Goal: Information Seeking & Learning: Learn about a topic

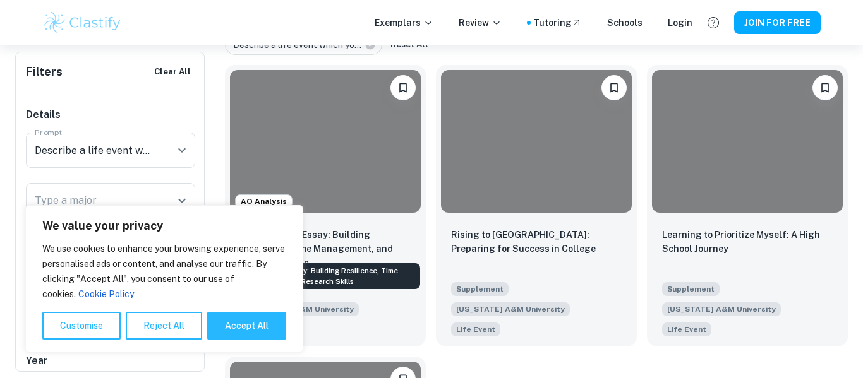
scroll to position [295, 0]
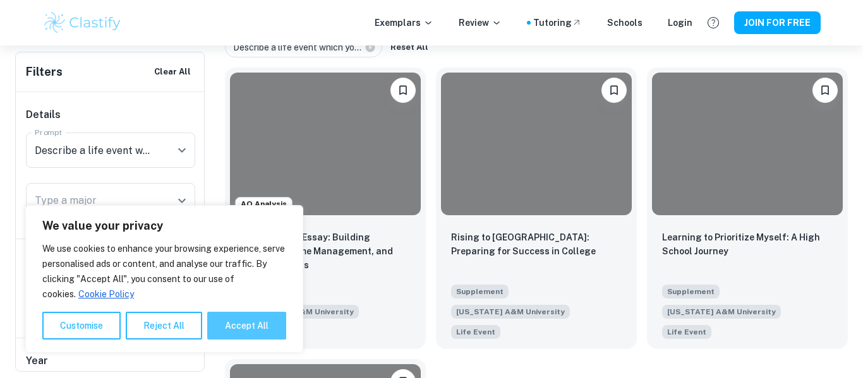
click at [256, 316] on button "Accept All" at bounding box center [246, 326] width 79 height 28
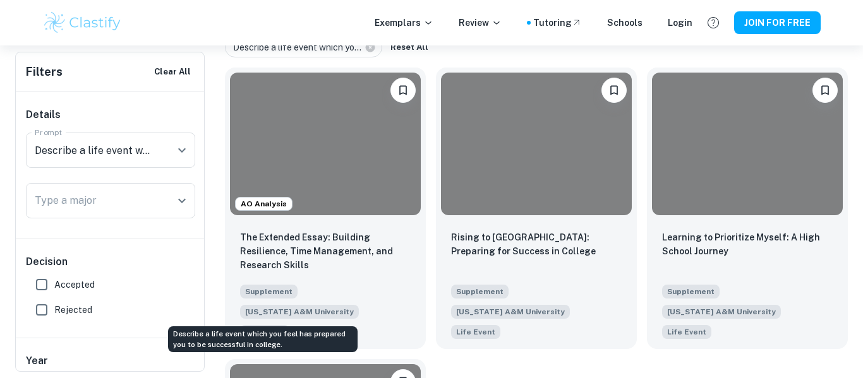
checkbox input "true"
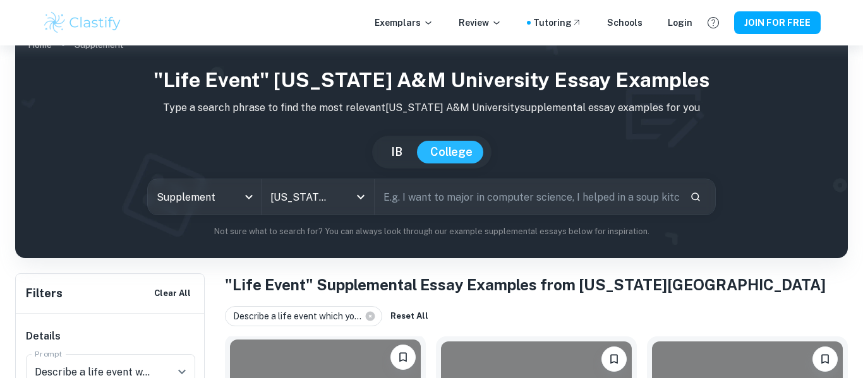
scroll to position [0, 0]
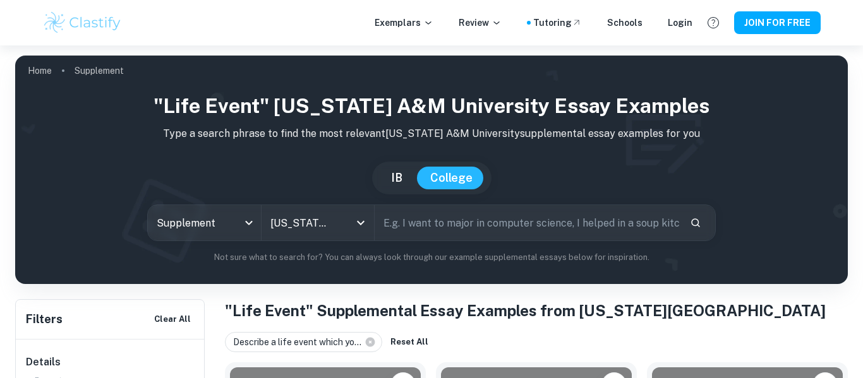
click at [402, 183] on button "IB" at bounding box center [396, 178] width 37 height 23
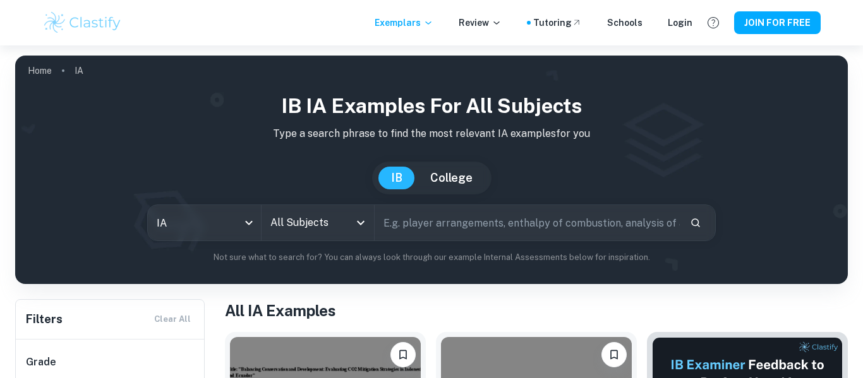
click at [448, 177] on button "College" at bounding box center [451, 178] width 68 height 23
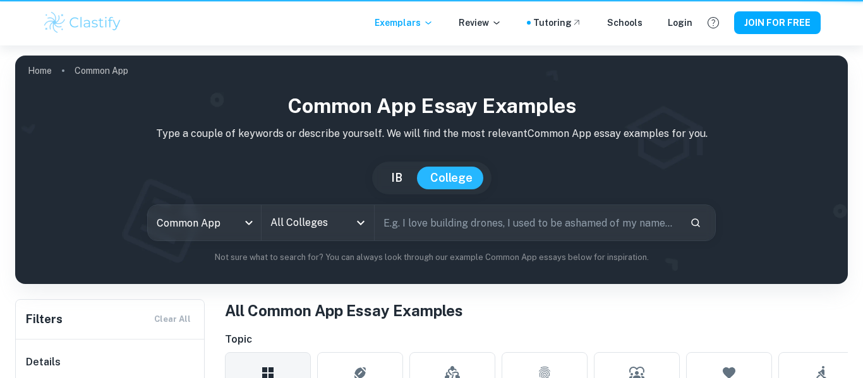
type input "common app"
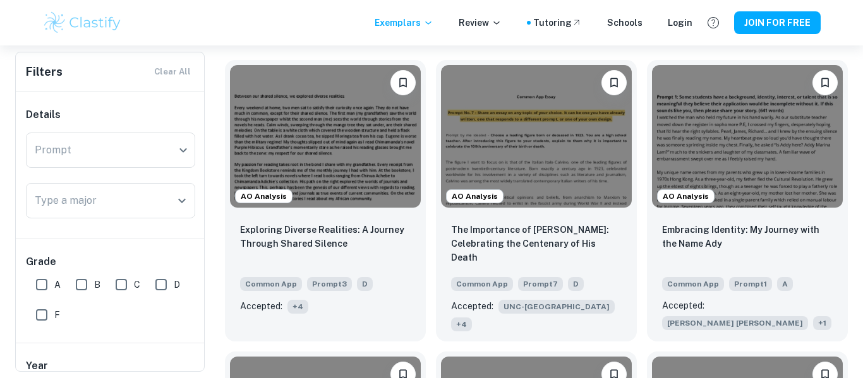
scroll to position [377, 0]
